Goal: Find specific page/section: Find specific page/section

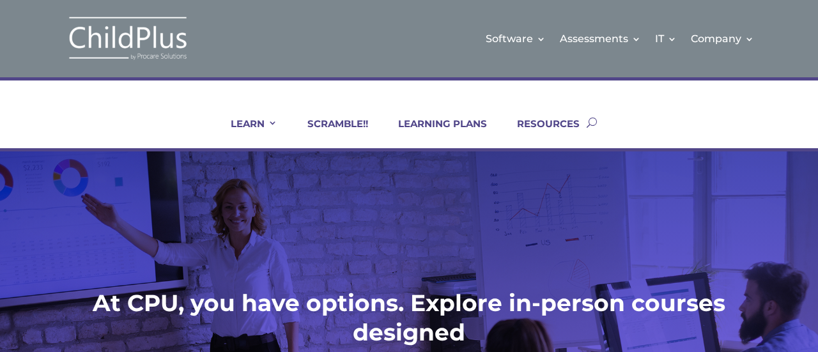
click at [598, 121] on div "LEARN IN-PERSON Consulting On-site Events Summit Scramble!! ONLINE Courses Cert…" at bounding box center [409, 122] width 736 height 52
click at [594, 123] on button "button" at bounding box center [592, 122] width 10 height 52
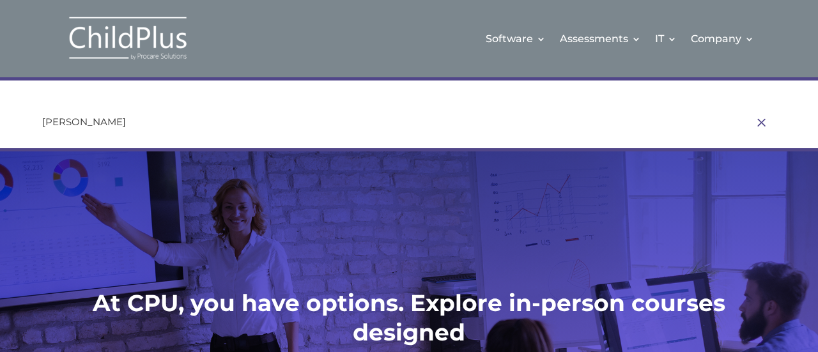
type input "letisha"
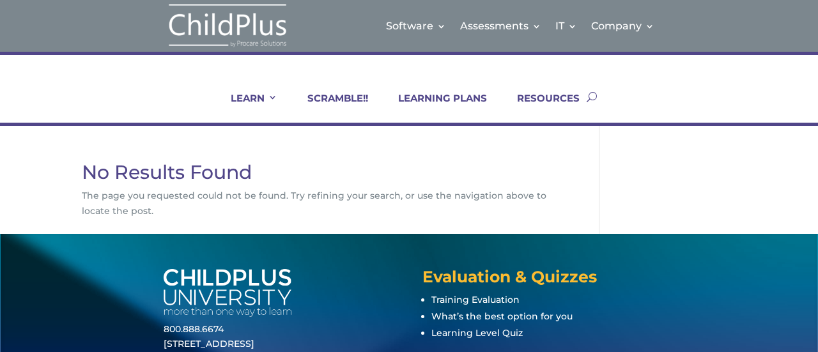
click at [261, 88] on ul "LEARN IN-PERSON Consulting On-site Events Summit Scramble!! ONLINE Courses Cert…" at bounding box center [397, 97] width 379 height 52
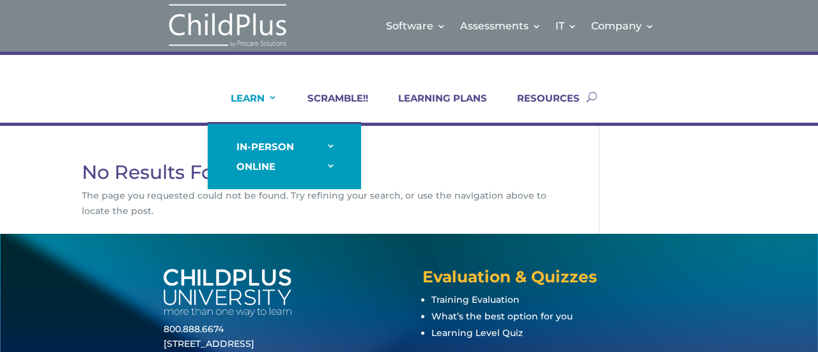
click at [263, 96] on link "LEARN" at bounding box center [246, 107] width 63 height 31
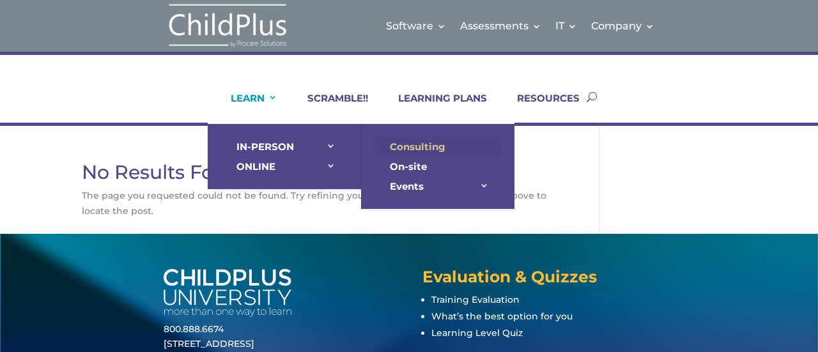
click at [426, 150] on link "Consulting" at bounding box center [438, 147] width 128 height 20
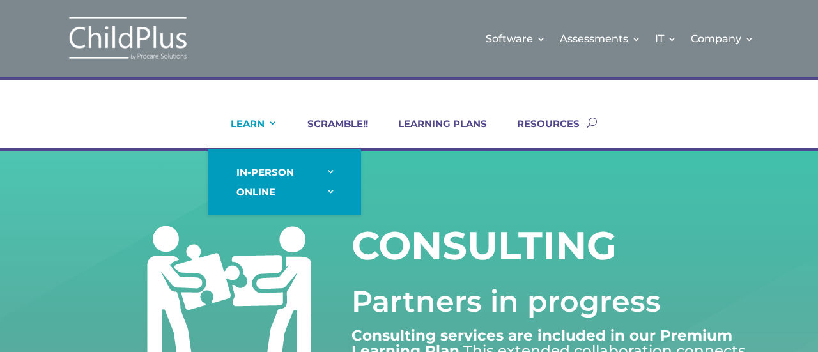
click at [259, 127] on link "LEARN" at bounding box center [246, 133] width 63 height 31
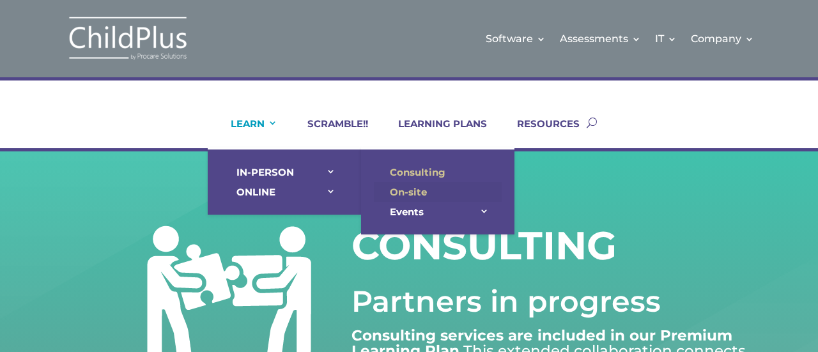
click at [420, 192] on link "On-site" at bounding box center [438, 192] width 128 height 20
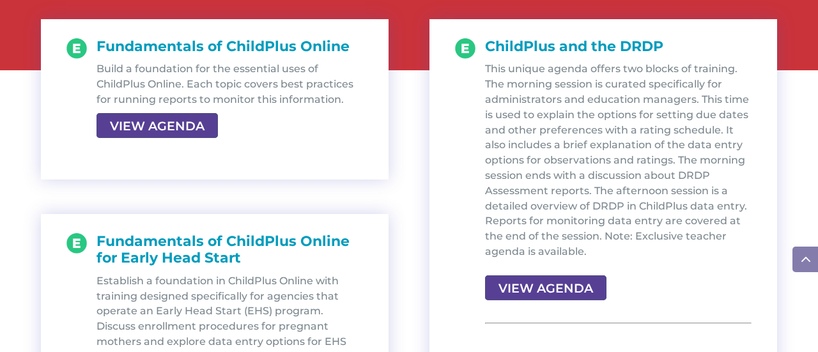
scroll to position [1427, 0]
